Goal: Task Accomplishment & Management: Manage account settings

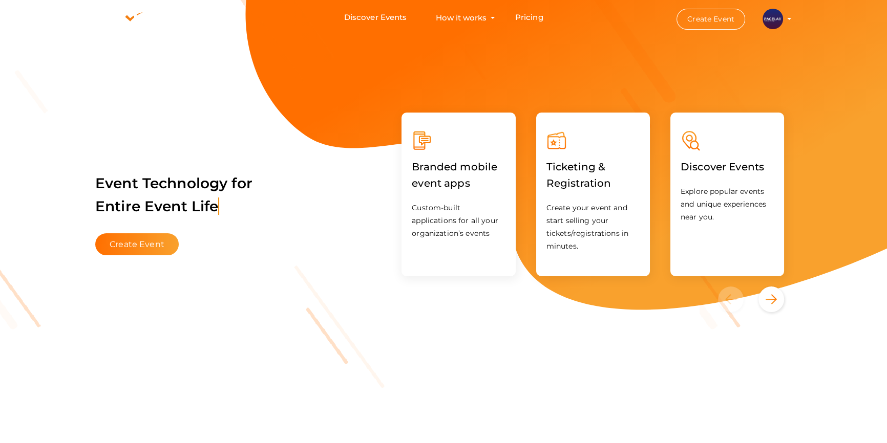
click at [792, 17] on li "Create Event PACE LAB [EMAIL_ADDRESS][DOMAIN_NAME] Personal Profile My Events A…" at bounding box center [725, 19] width 138 height 37
click at [790, 17] on li "Create Event PACE LAB [EMAIL_ADDRESS][DOMAIN_NAME] Personal Profile My Events A…" at bounding box center [725, 19] width 138 height 37
click at [785, 17] on button "PACE LAB [EMAIL_ADDRESS][DOMAIN_NAME] Personal Profile My Events Admin Switch P…" at bounding box center [772, 19] width 27 height 22
click at [788, 16] on li "Create Event PACE LAB [EMAIL_ADDRESS][DOMAIN_NAME] Personal Profile My Events A…" at bounding box center [725, 19] width 138 height 37
click at [776, 18] on img at bounding box center [772, 19] width 20 height 20
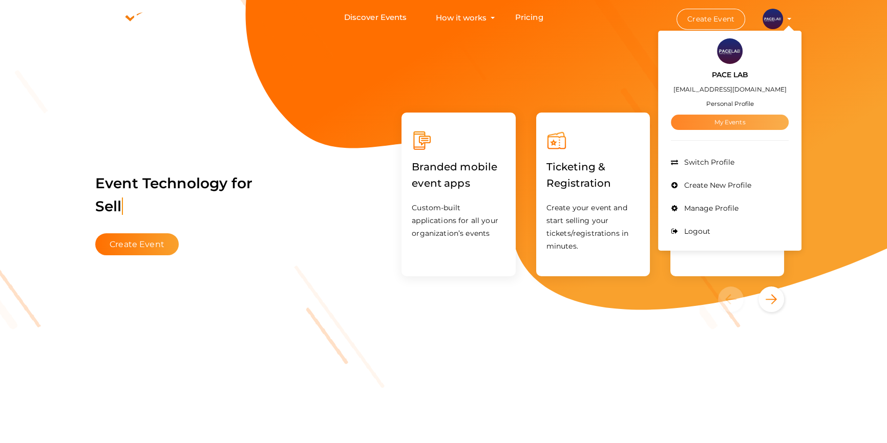
click at [735, 119] on link "My Events" at bounding box center [730, 122] width 118 height 15
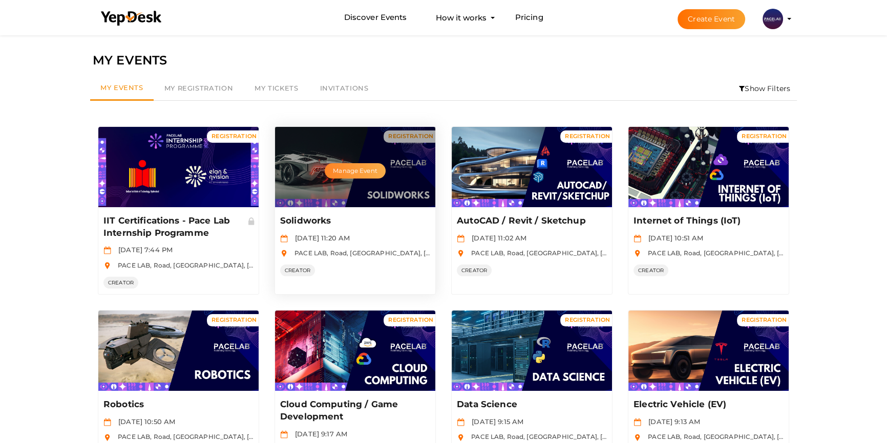
click at [366, 166] on button "Manage Event" at bounding box center [355, 170] width 60 height 15
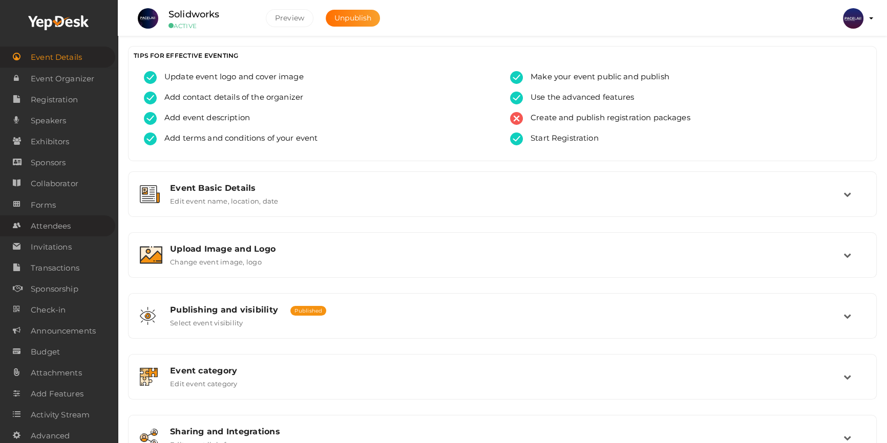
click at [63, 230] on span "Attendees" at bounding box center [51, 226] width 40 height 20
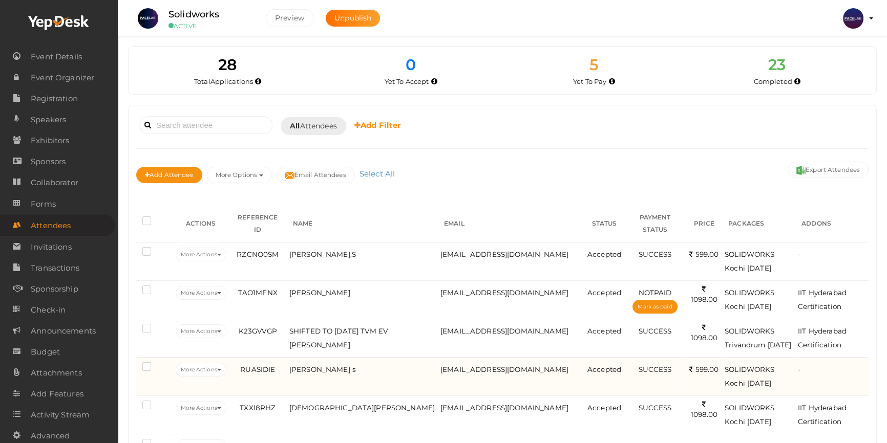
click at [381, 394] on td "Muhammed Farhan s" at bounding box center [362, 376] width 151 height 38
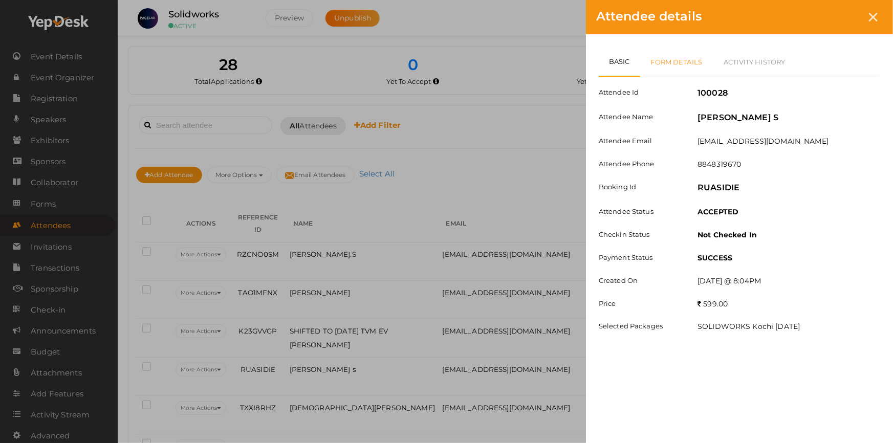
click at [678, 56] on link "Form Details" at bounding box center [677, 62] width 73 height 30
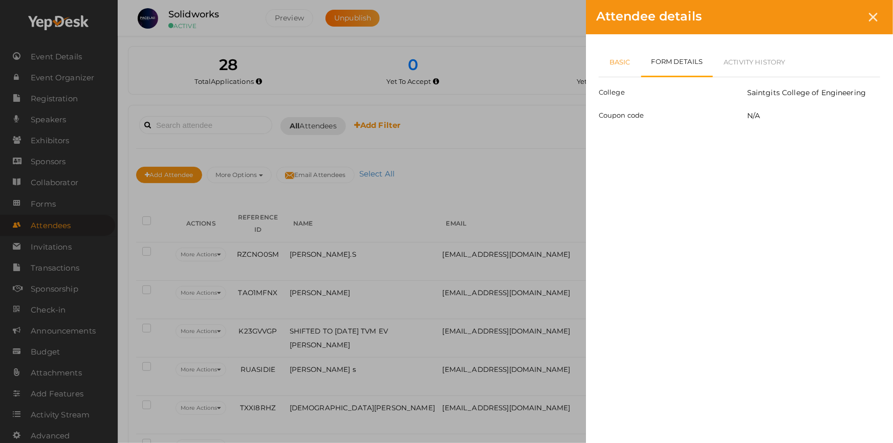
click at [623, 70] on link "Basic" at bounding box center [620, 62] width 42 height 30
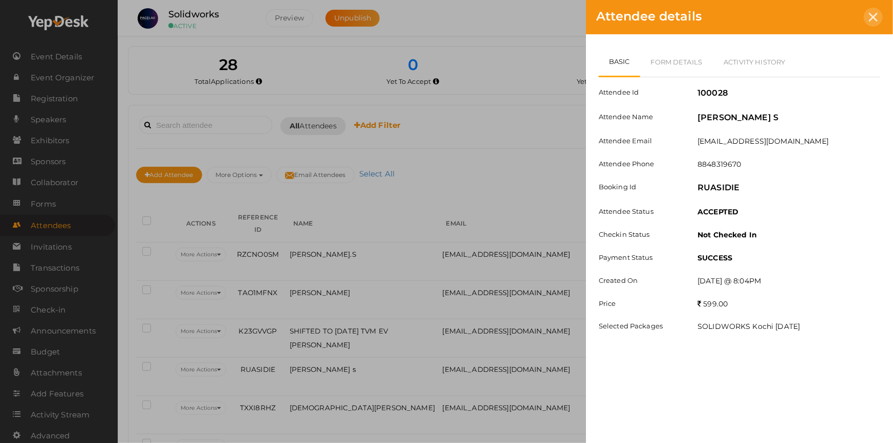
click at [879, 17] on div at bounding box center [873, 17] width 19 height 19
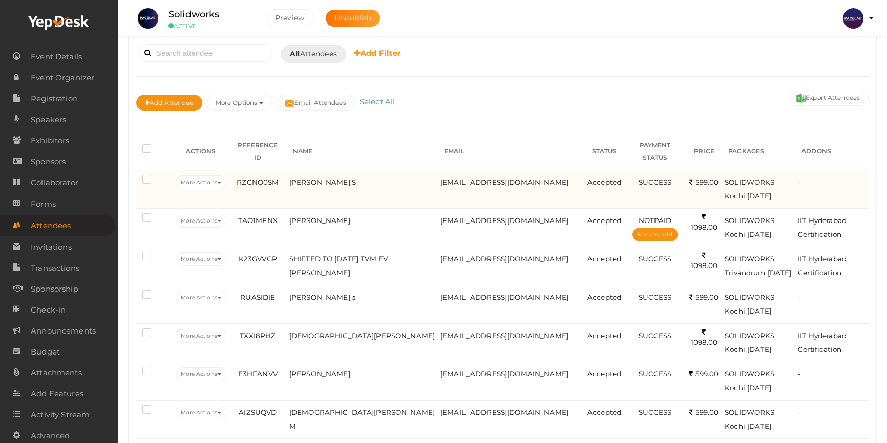
scroll to position [93, 0]
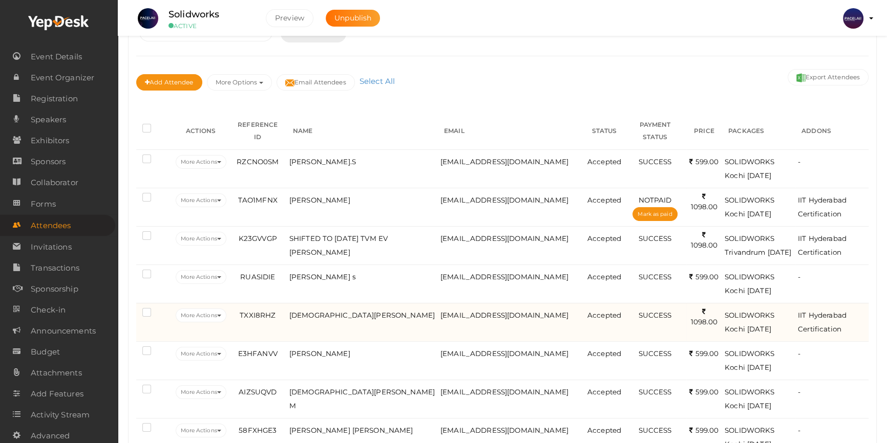
click at [398, 339] on td "Jeesmon Joseph A" at bounding box center [362, 322] width 151 height 38
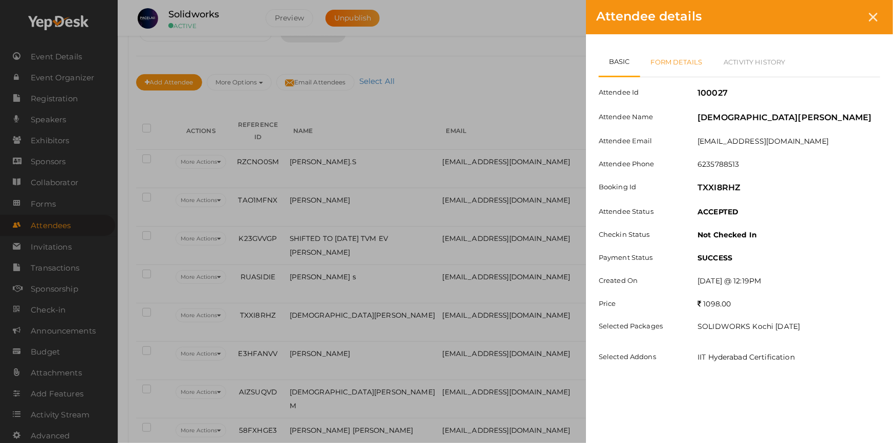
click at [669, 58] on link "Form Details" at bounding box center [677, 62] width 73 height 30
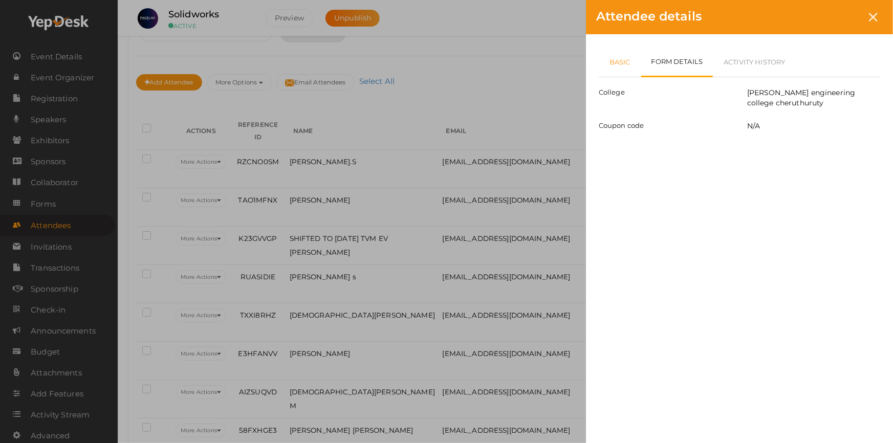
click at [623, 67] on link "Basic" at bounding box center [620, 62] width 42 height 30
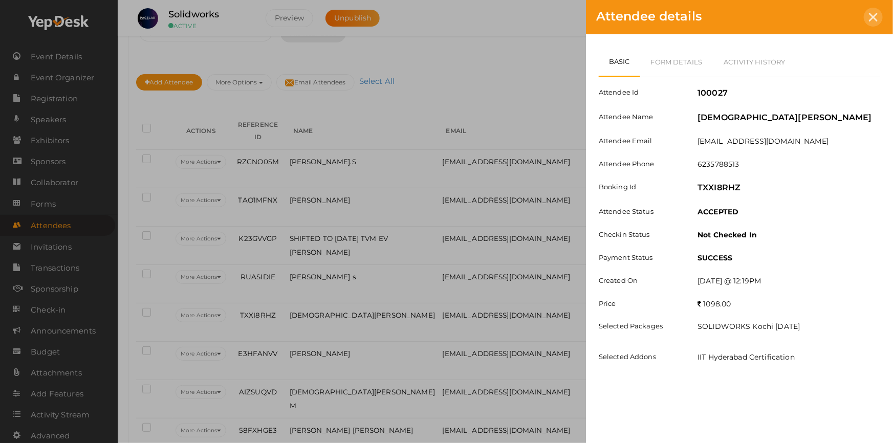
click at [870, 15] on icon at bounding box center [873, 17] width 9 height 9
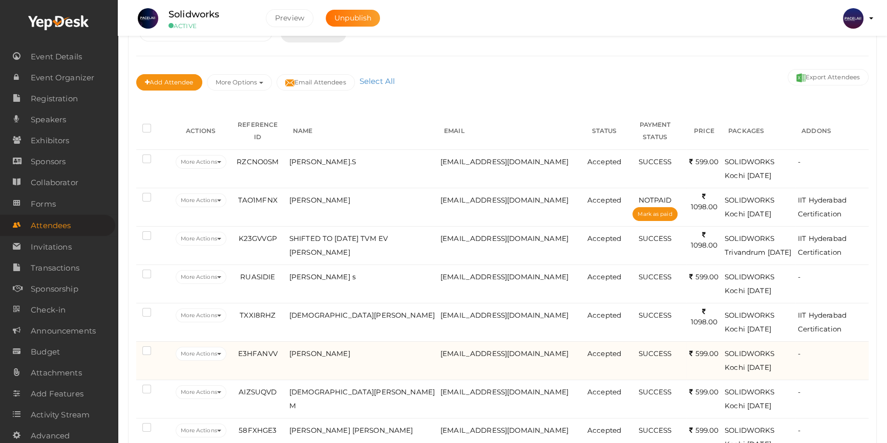
click at [387, 363] on td "Mohammed nihal" at bounding box center [362, 361] width 151 height 38
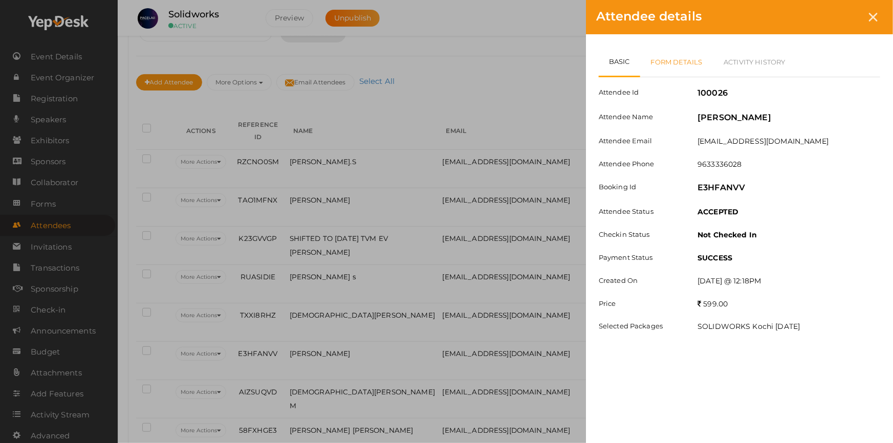
click at [686, 62] on link "Form Details" at bounding box center [677, 62] width 73 height 30
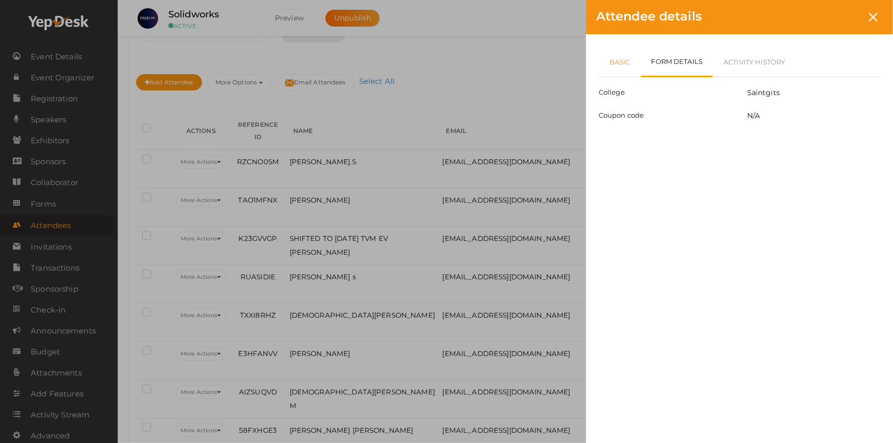
click at [630, 63] on link "Basic" at bounding box center [620, 62] width 42 height 30
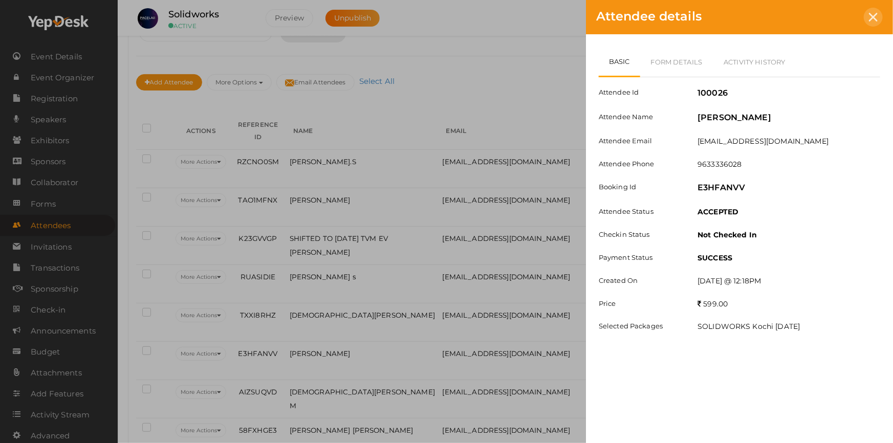
click at [873, 15] on icon at bounding box center [873, 17] width 9 height 9
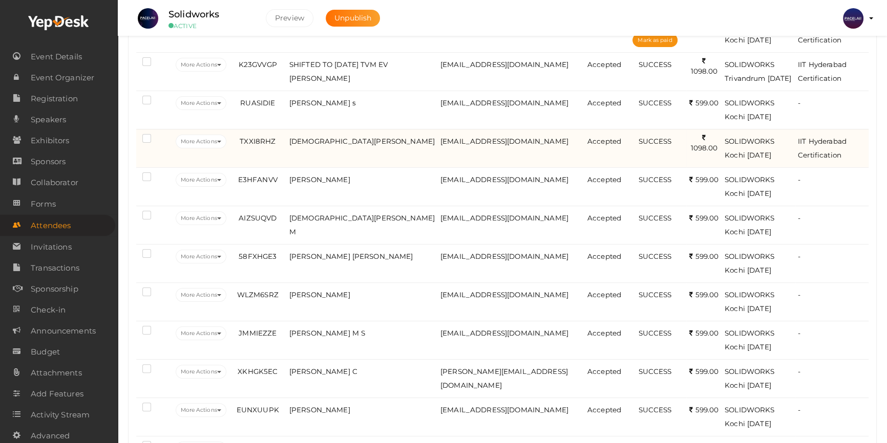
scroll to position [279, 0]
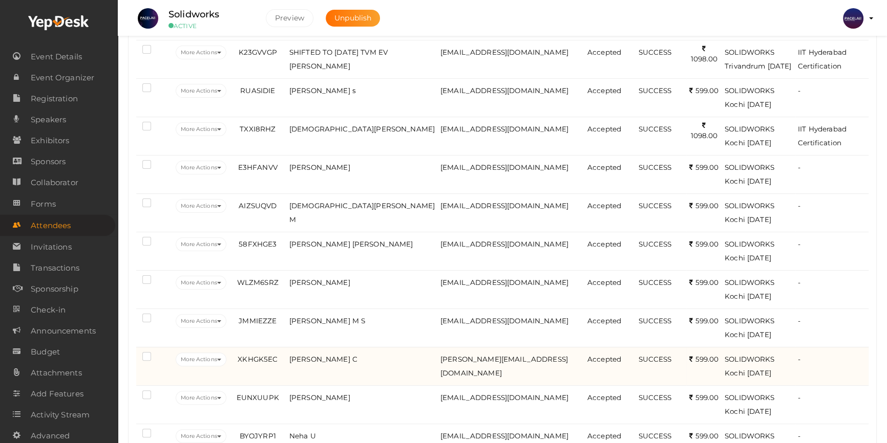
click at [374, 372] on td "Anagha C" at bounding box center [362, 366] width 151 height 38
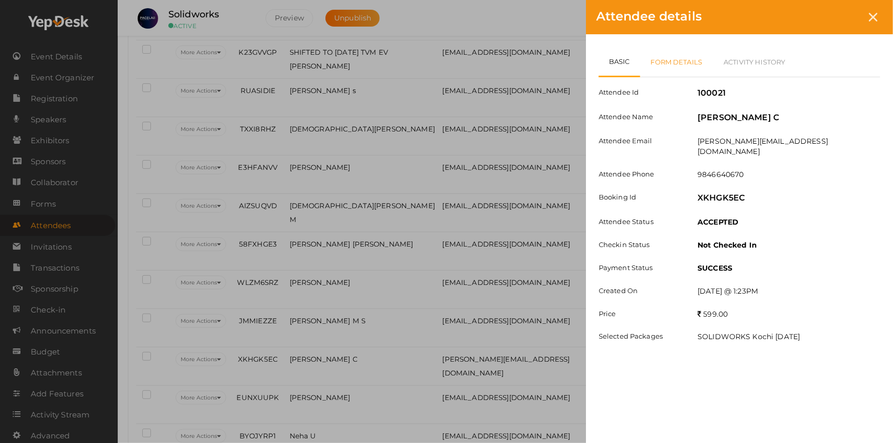
click at [685, 65] on link "Form Details" at bounding box center [677, 62] width 73 height 30
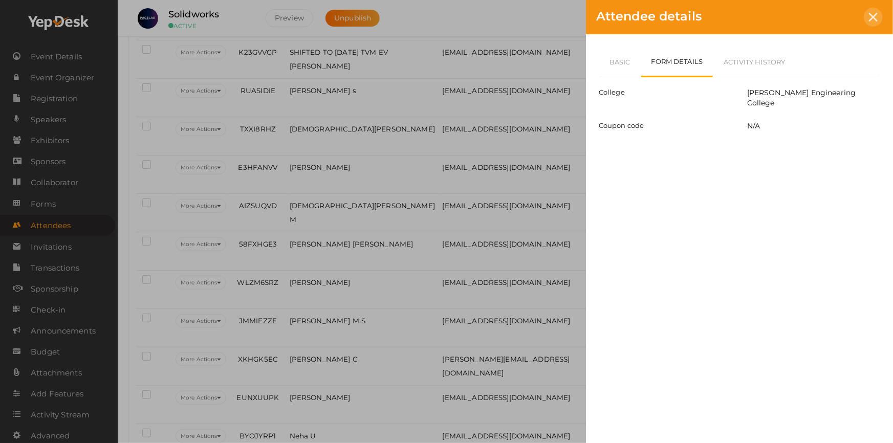
click at [872, 20] on icon at bounding box center [873, 17] width 9 height 9
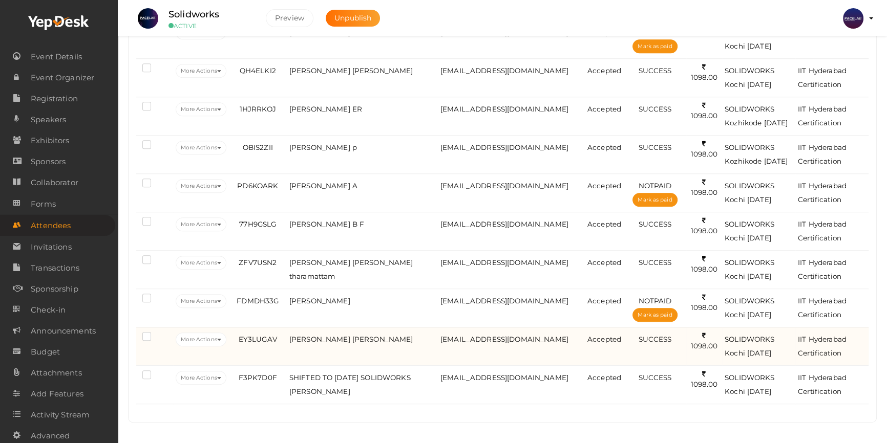
scroll to position [924, 0]
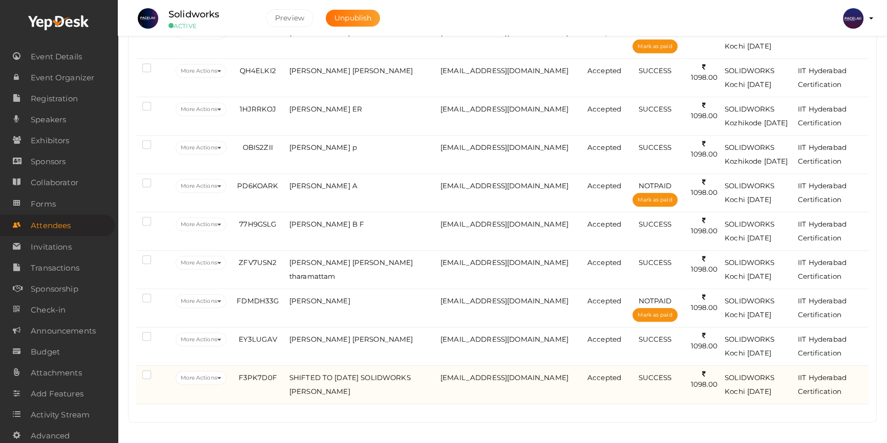
click at [396, 391] on td "SHIFTED TO JUNE 16 SOLIDWORKS Jeesmon Joseph A" at bounding box center [362, 385] width 151 height 38
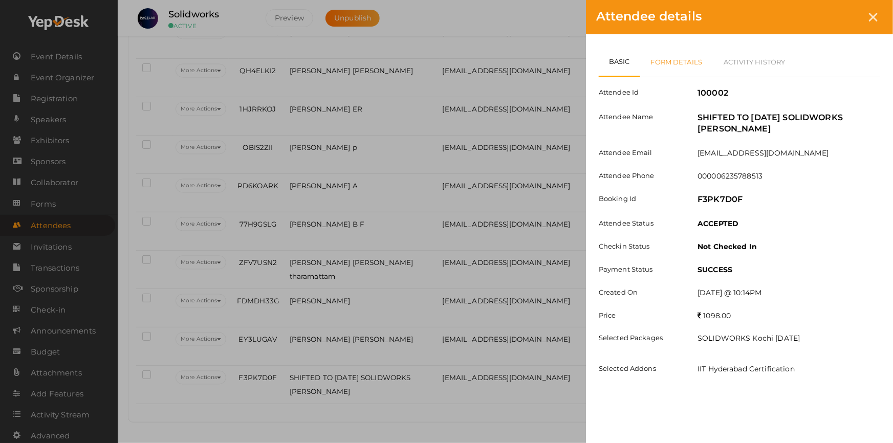
click at [674, 61] on link "Form Details" at bounding box center [677, 62] width 73 height 30
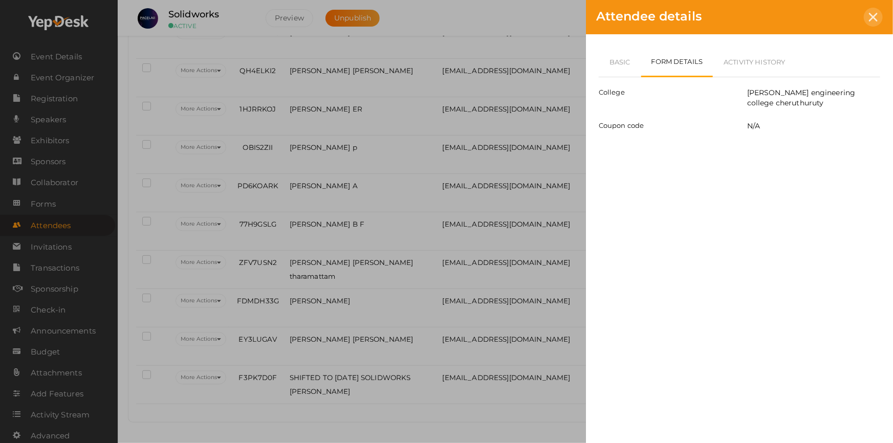
click at [880, 11] on div at bounding box center [873, 17] width 19 height 19
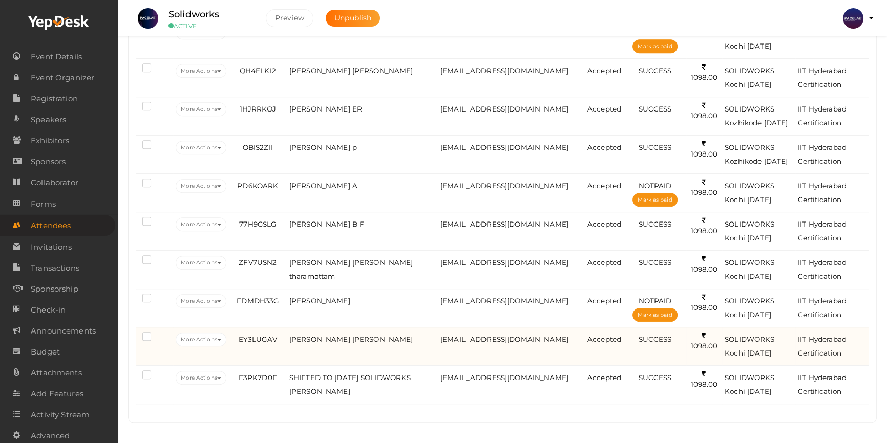
click at [390, 351] on td "Jeswin Vareed Benny" at bounding box center [362, 346] width 151 height 38
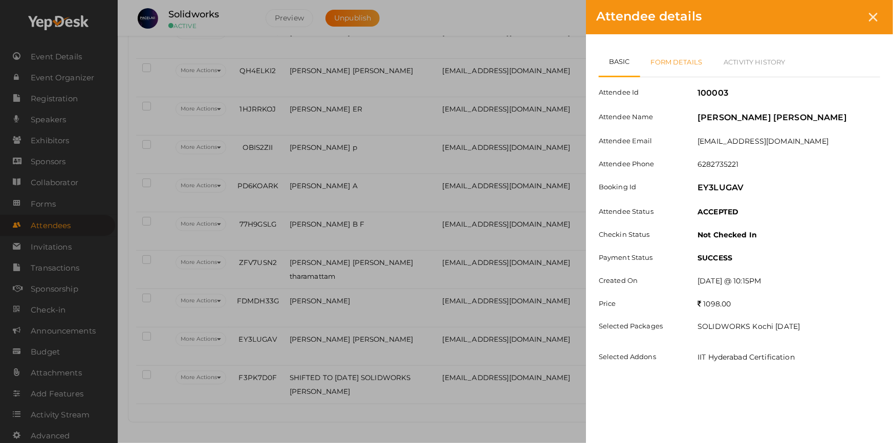
click at [671, 58] on link "Form Details" at bounding box center [677, 62] width 73 height 30
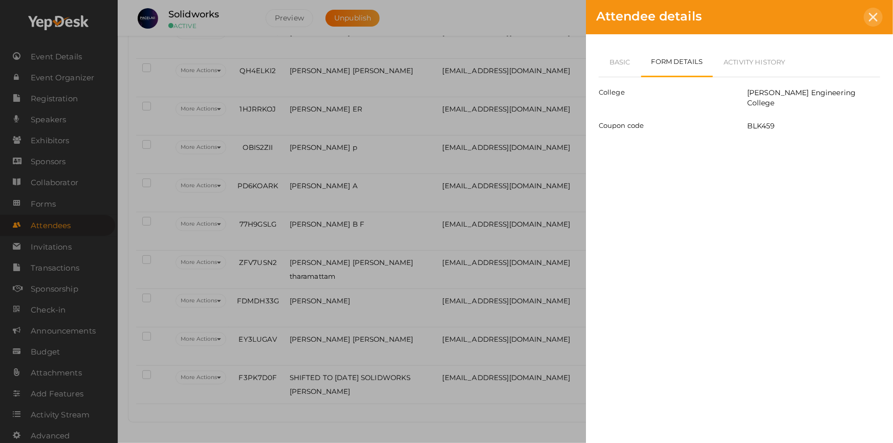
click at [880, 12] on div at bounding box center [873, 17] width 19 height 19
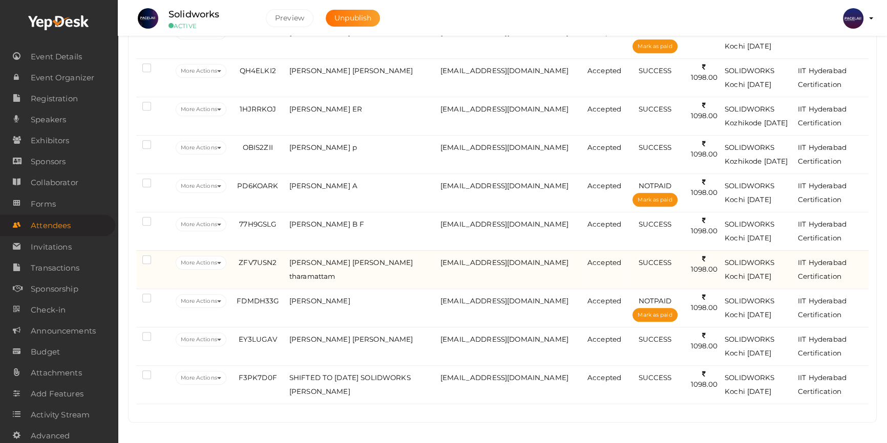
click at [358, 270] on td "Kevin Jose tharamattam" at bounding box center [362, 269] width 151 height 38
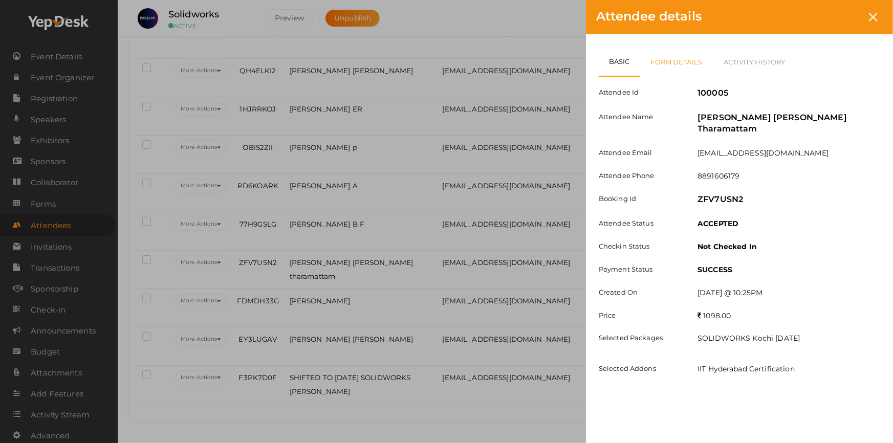
click at [668, 66] on link "Form Details" at bounding box center [677, 62] width 73 height 30
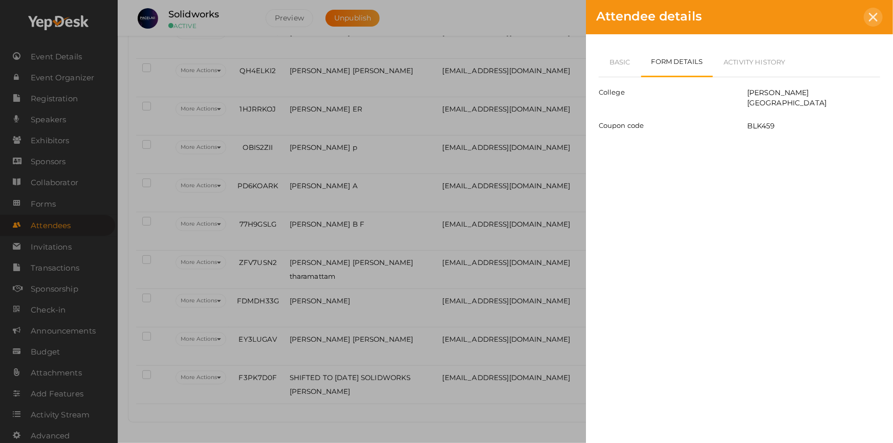
click at [875, 25] on div at bounding box center [873, 17] width 19 height 19
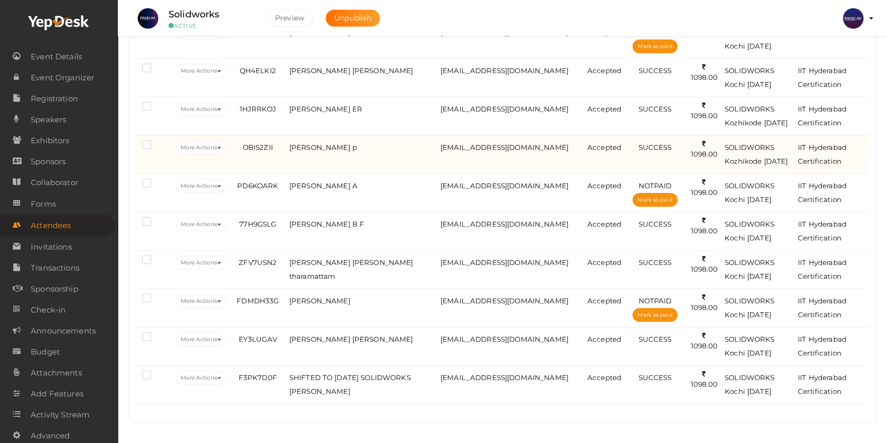
click at [379, 156] on td "Ansiya nasrin p" at bounding box center [362, 154] width 151 height 38
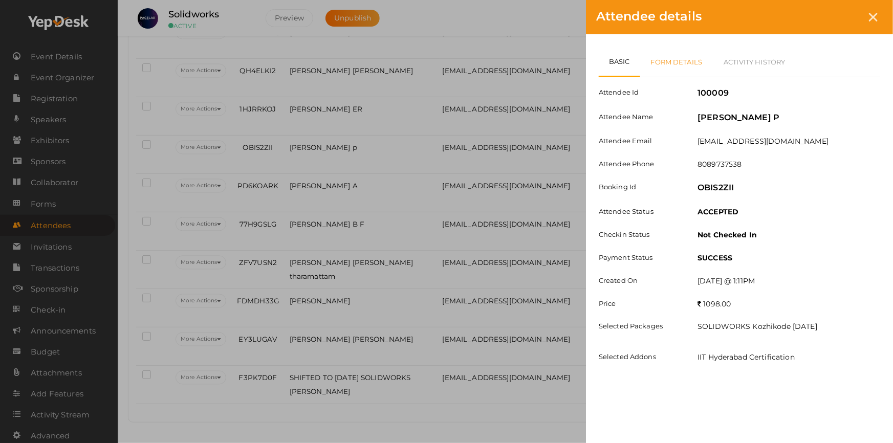
click at [699, 60] on link "Form Details" at bounding box center [677, 62] width 73 height 30
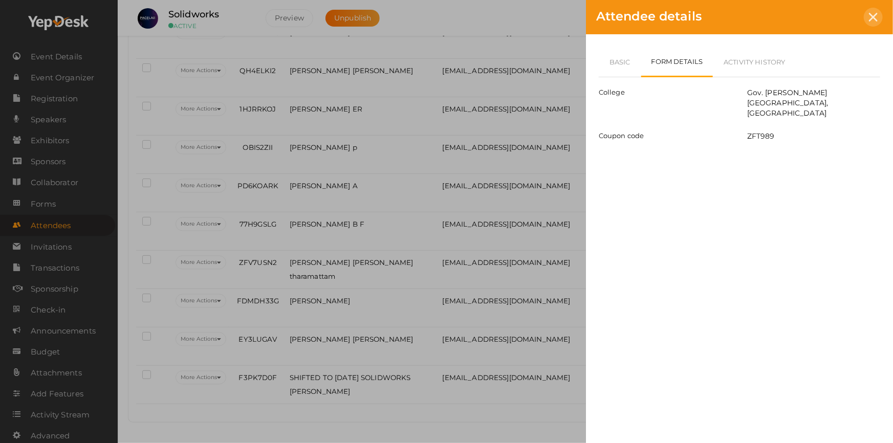
click at [872, 20] on icon at bounding box center [873, 17] width 9 height 9
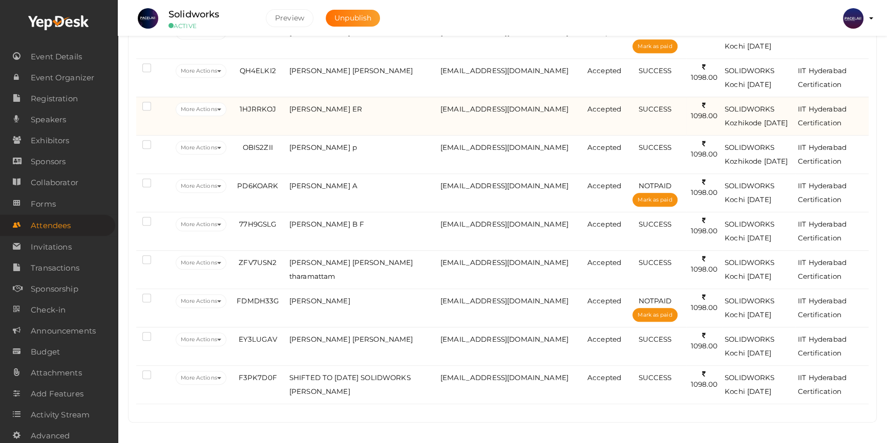
click at [390, 120] on td "Keerthana ER" at bounding box center [362, 116] width 151 height 38
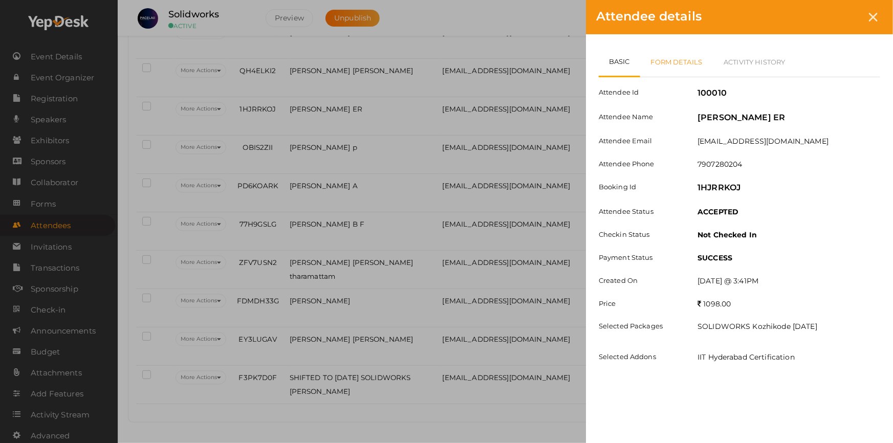
click at [683, 65] on link "Form Details" at bounding box center [677, 62] width 73 height 30
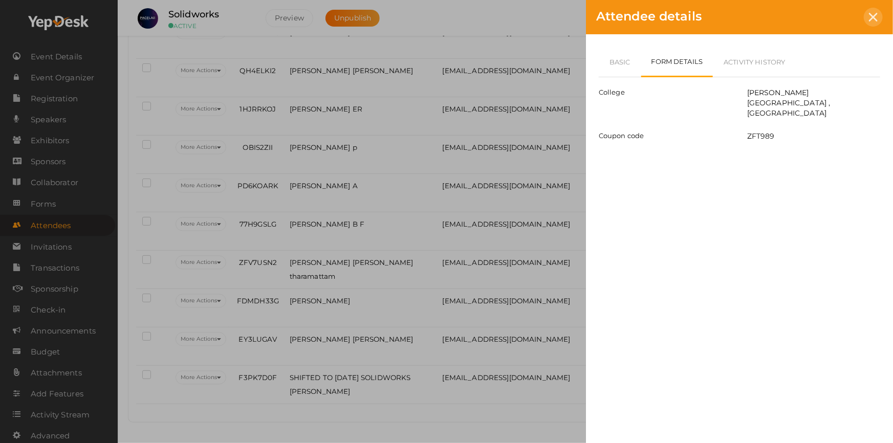
click at [873, 8] on div at bounding box center [873, 17] width 19 height 19
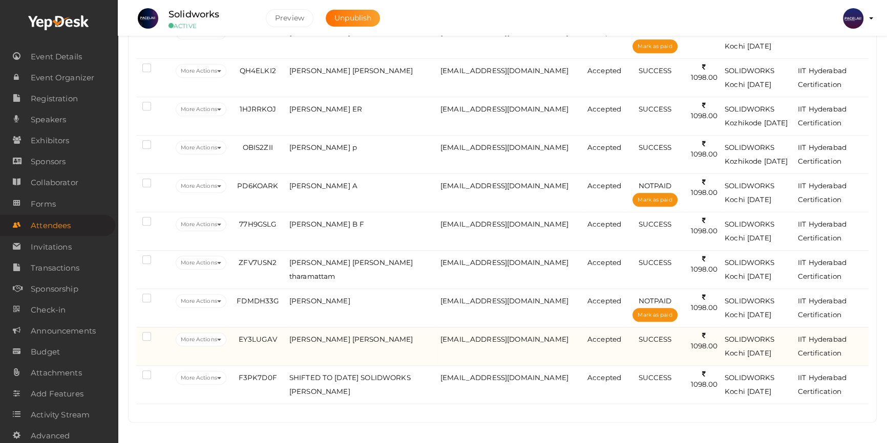
click at [397, 347] on td "Jeswin Vareed Benny" at bounding box center [362, 346] width 151 height 38
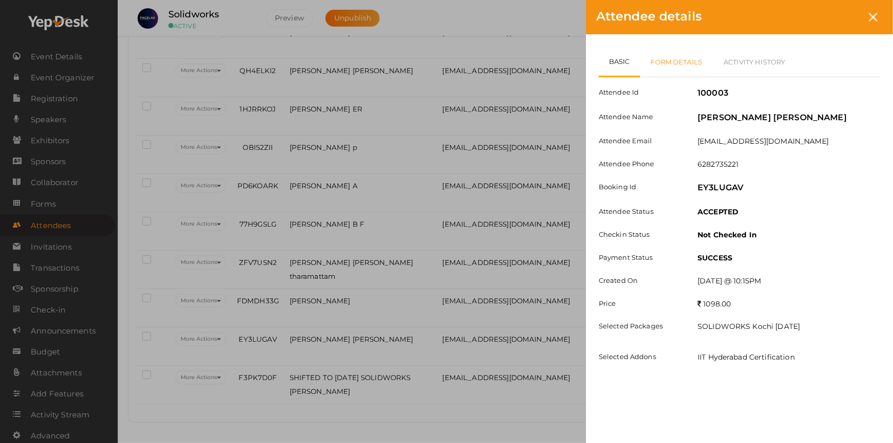
click at [660, 61] on link "Form Details" at bounding box center [677, 62] width 73 height 30
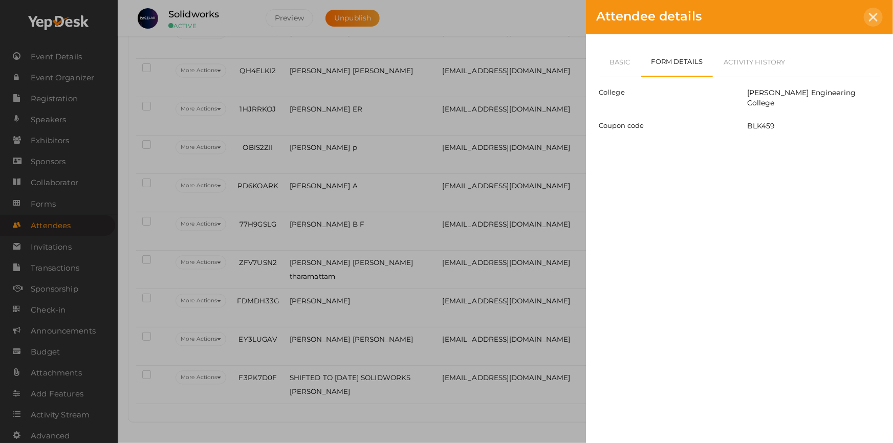
click at [872, 17] on icon at bounding box center [873, 17] width 9 height 9
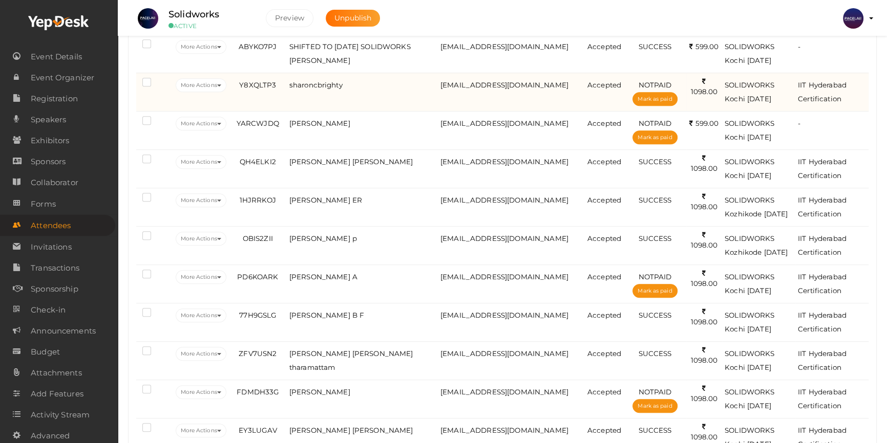
scroll to position [738, 0]
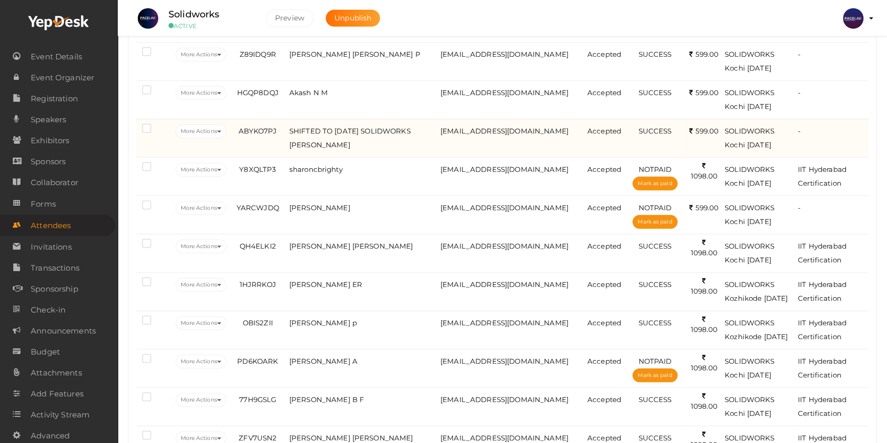
click at [333, 150] on td "SHIFTED TO JUNE 16 SOLIDWORKS Mohammed nihal" at bounding box center [362, 138] width 151 height 38
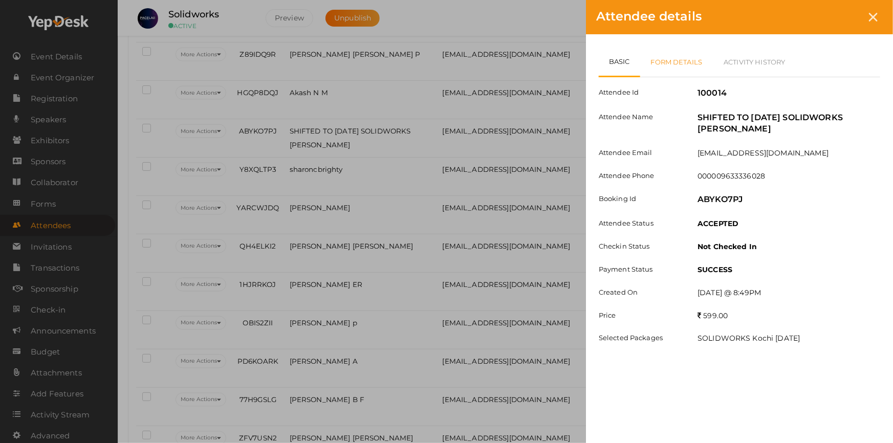
click at [683, 51] on link "Form Details" at bounding box center [677, 62] width 73 height 30
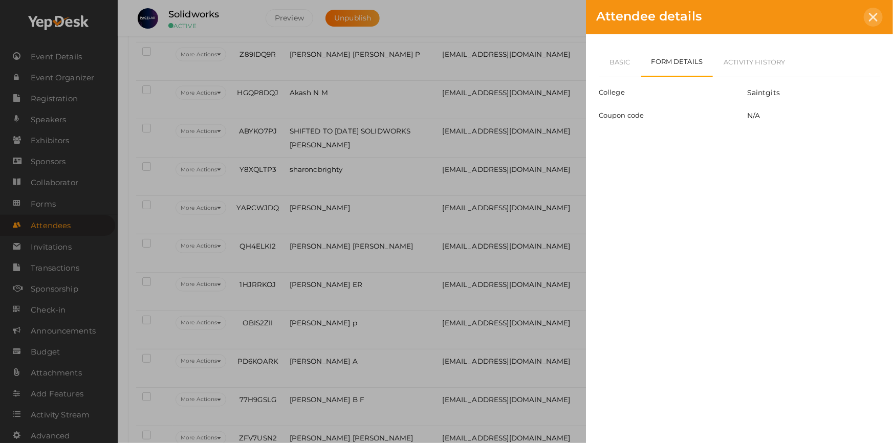
click at [873, 18] on icon at bounding box center [873, 17] width 9 height 9
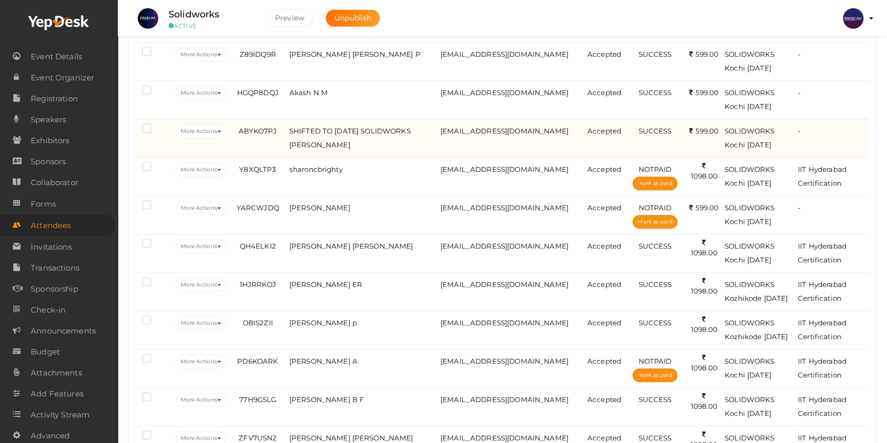
click at [408, 148] on td "SHIFTED TO JUNE 16 SOLIDWORKS Mohammed nihal" at bounding box center [362, 138] width 151 height 38
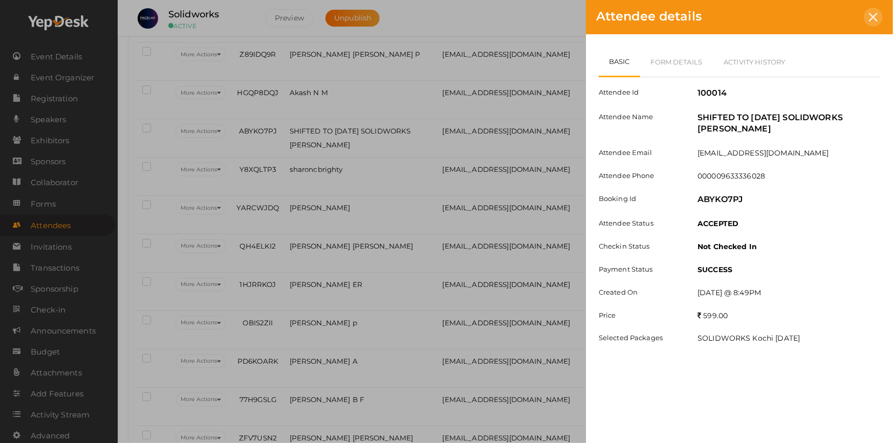
click at [872, 15] on icon at bounding box center [873, 17] width 9 height 9
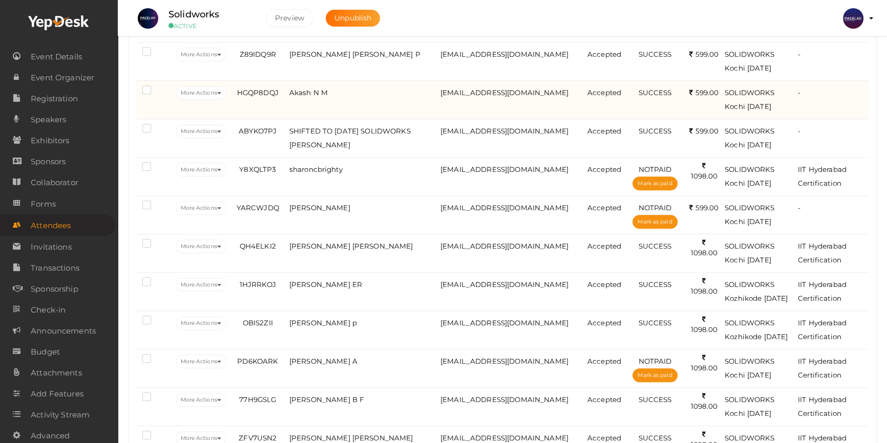
click at [522, 108] on td "akashsky2025@gmail.com" at bounding box center [511, 99] width 147 height 38
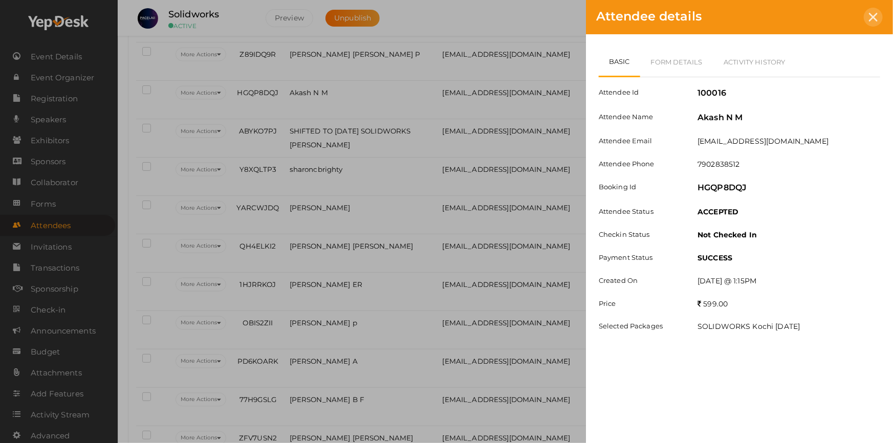
click at [879, 19] on div at bounding box center [873, 17] width 19 height 19
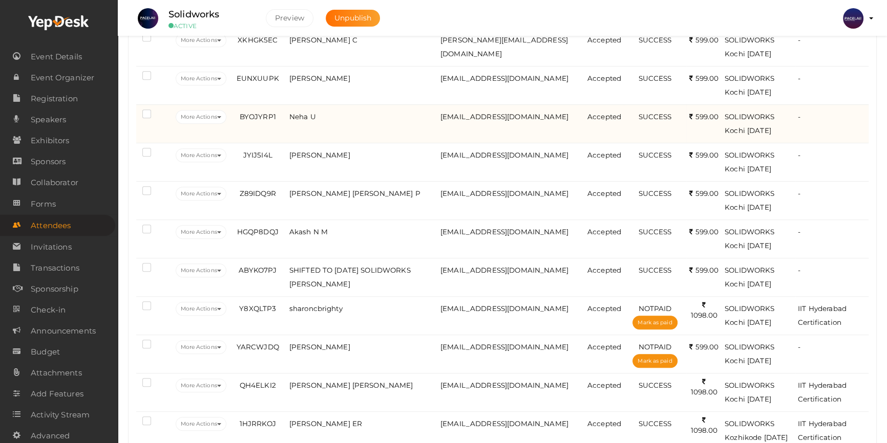
scroll to position [552, 0]
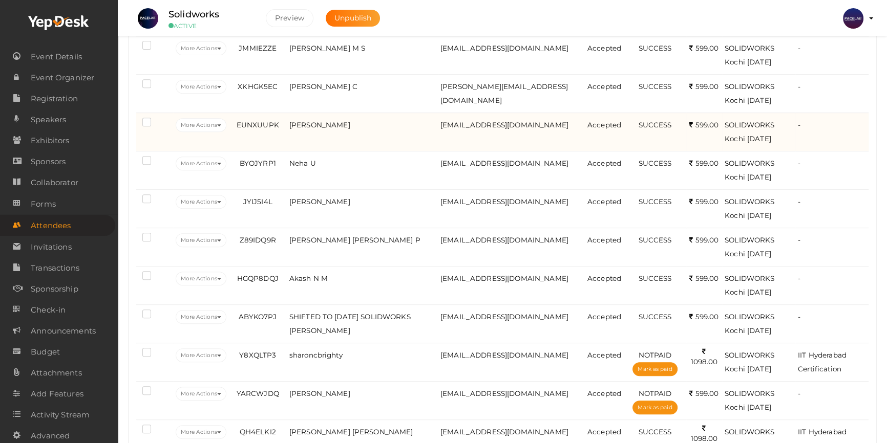
click at [361, 151] on td "Dhanwanth S" at bounding box center [362, 132] width 151 height 38
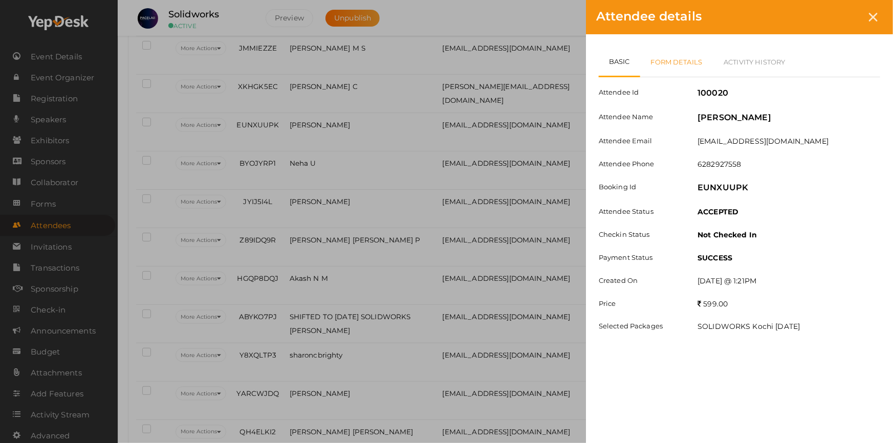
click at [678, 56] on link "Form Details" at bounding box center [677, 62] width 73 height 30
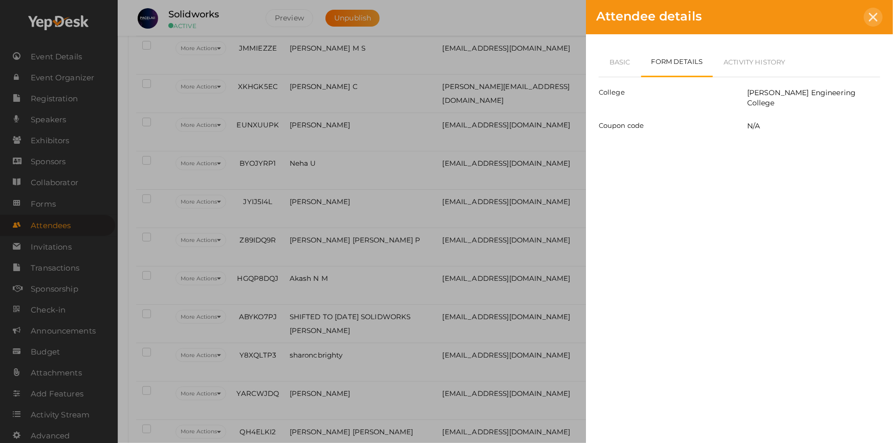
drag, startPoint x: 875, startPoint y: 16, endPoint x: 726, endPoint y: 68, distance: 157.5
click at [875, 16] on icon at bounding box center [873, 17] width 9 height 9
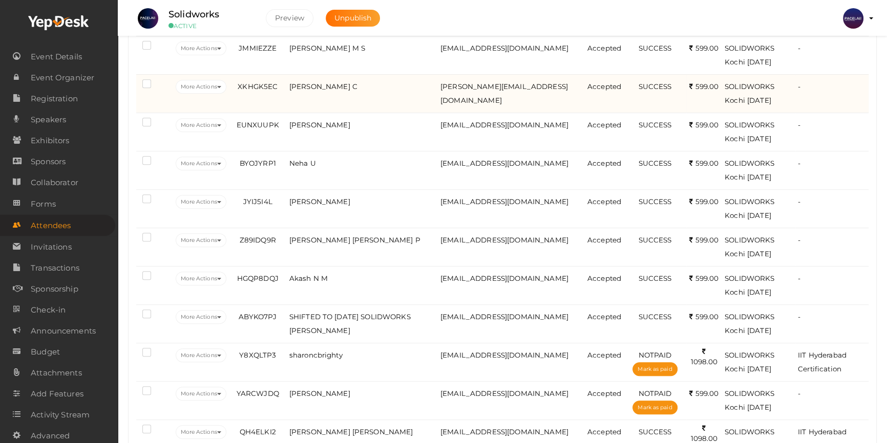
scroll to position [505, 0]
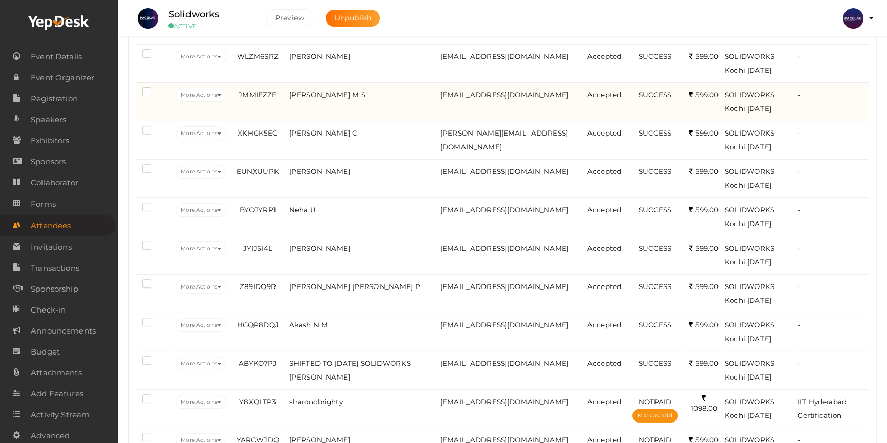
click at [350, 111] on td "Sreelakshmi M S" at bounding box center [362, 101] width 151 height 38
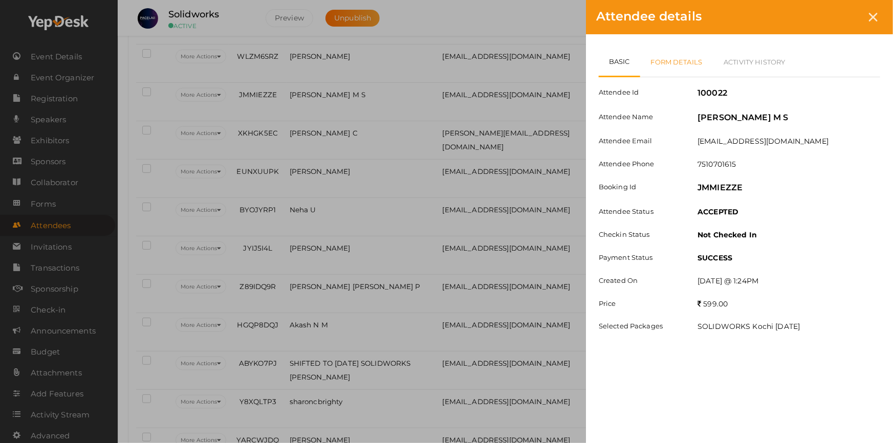
click at [668, 63] on link "Form Details" at bounding box center [677, 62] width 73 height 30
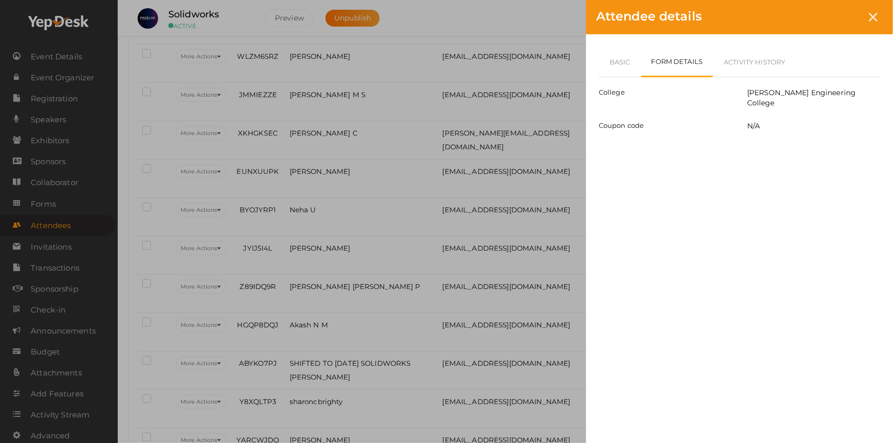
click at [883, 17] on div "Attendee details" at bounding box center [739, 17] width 307 height 34
click at [871, 15] on icon at bounding box center [873, 17] width 9 height 9
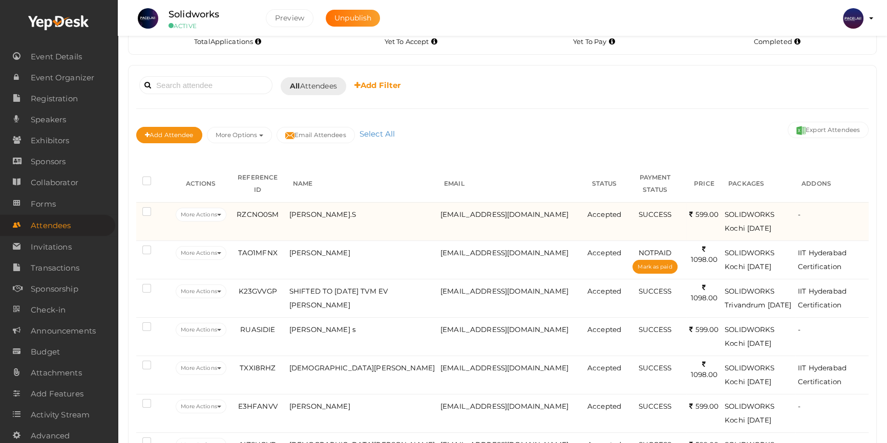
scroll to position [0, 0]
